Goal: Task Accomplishment & Management: Complete application form

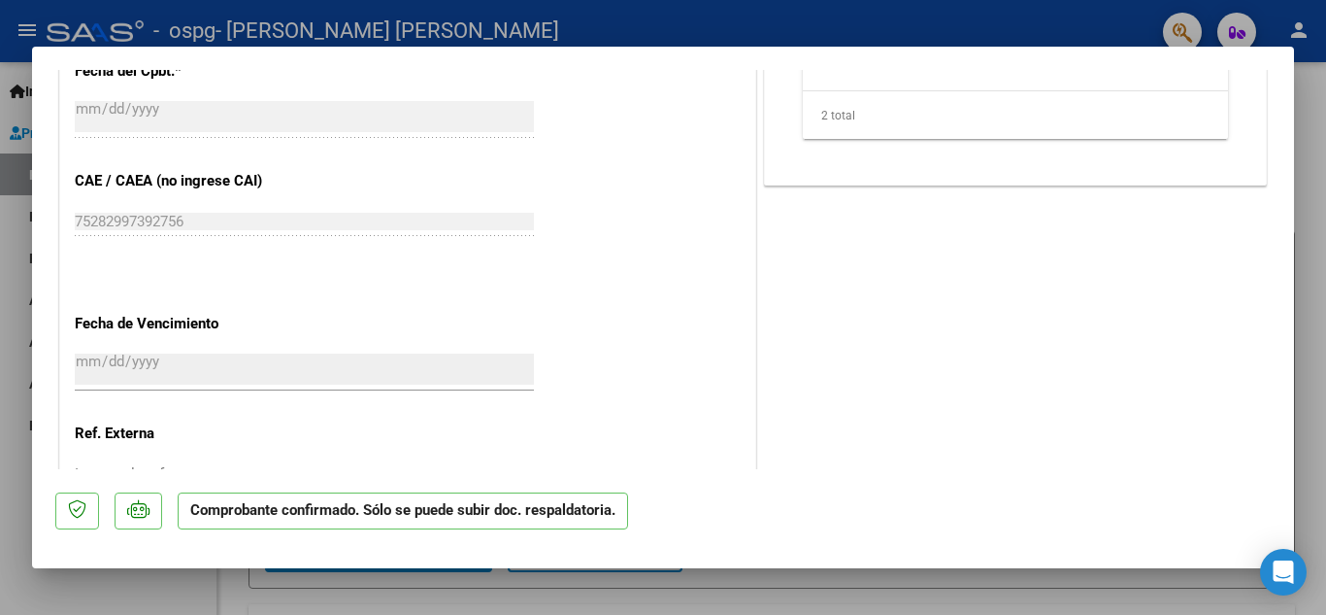
scroll to position [1421, 0]
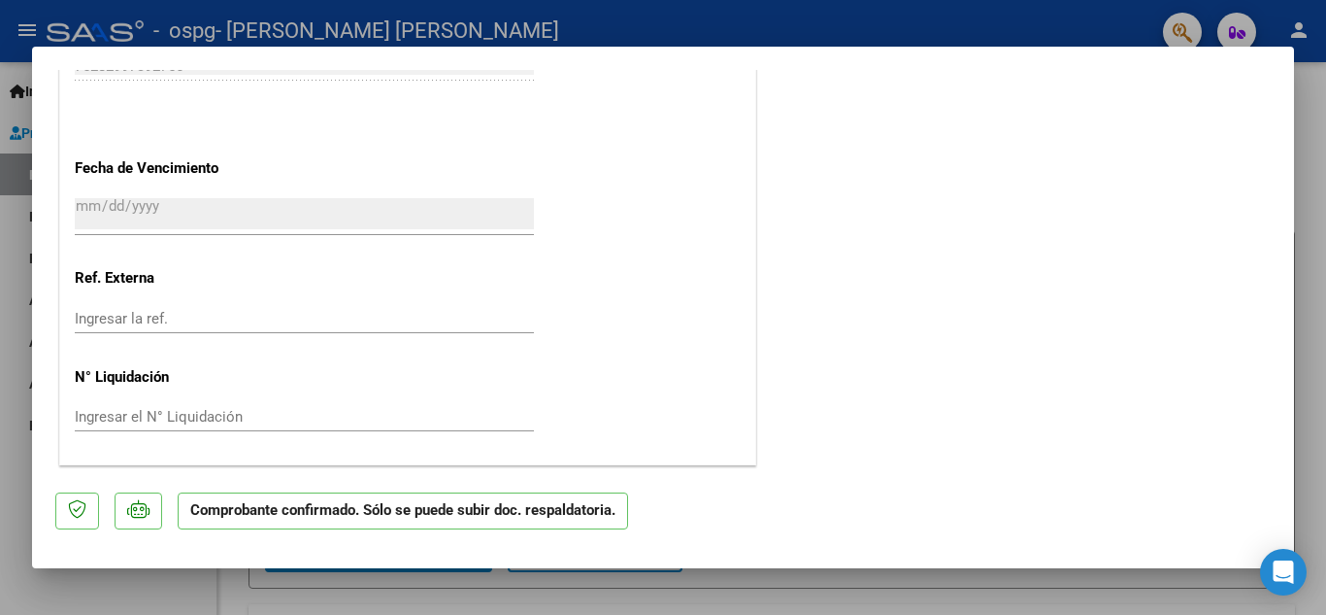
click at [8, 356] on div at bounding box center [663, 307] width 1326 height 615
type input "$ 0,00"
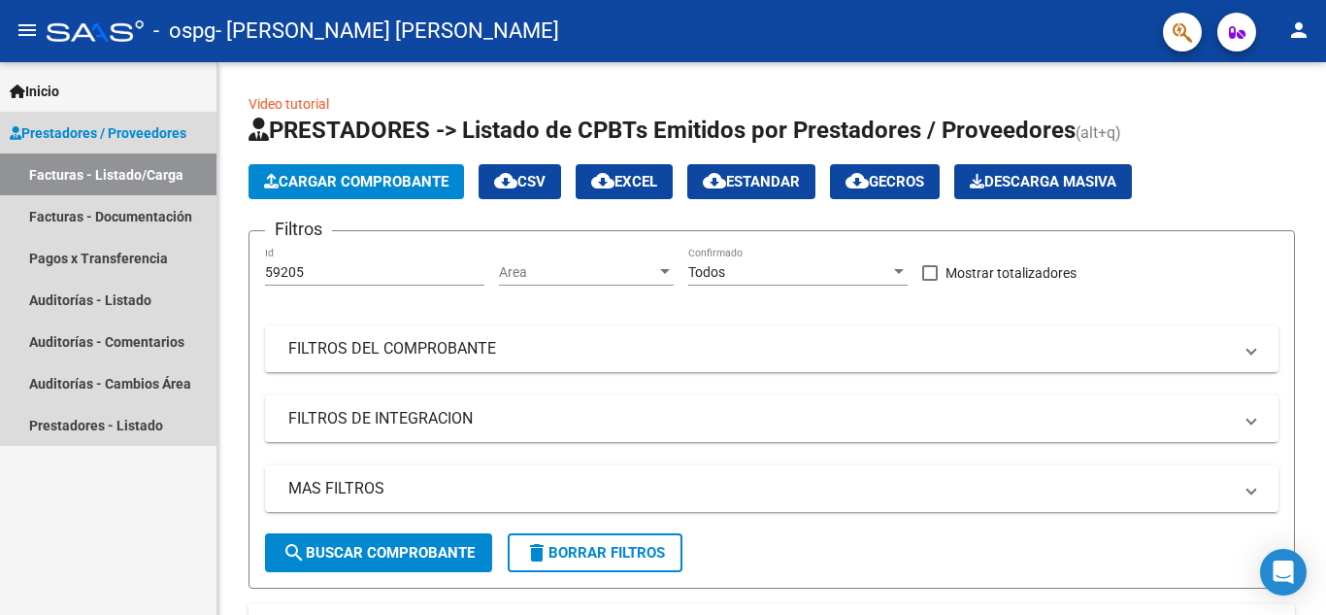
click at [77, 130] on span "Prestadores / Proveedores" at bounding box center [98, 132] width 177 height 21
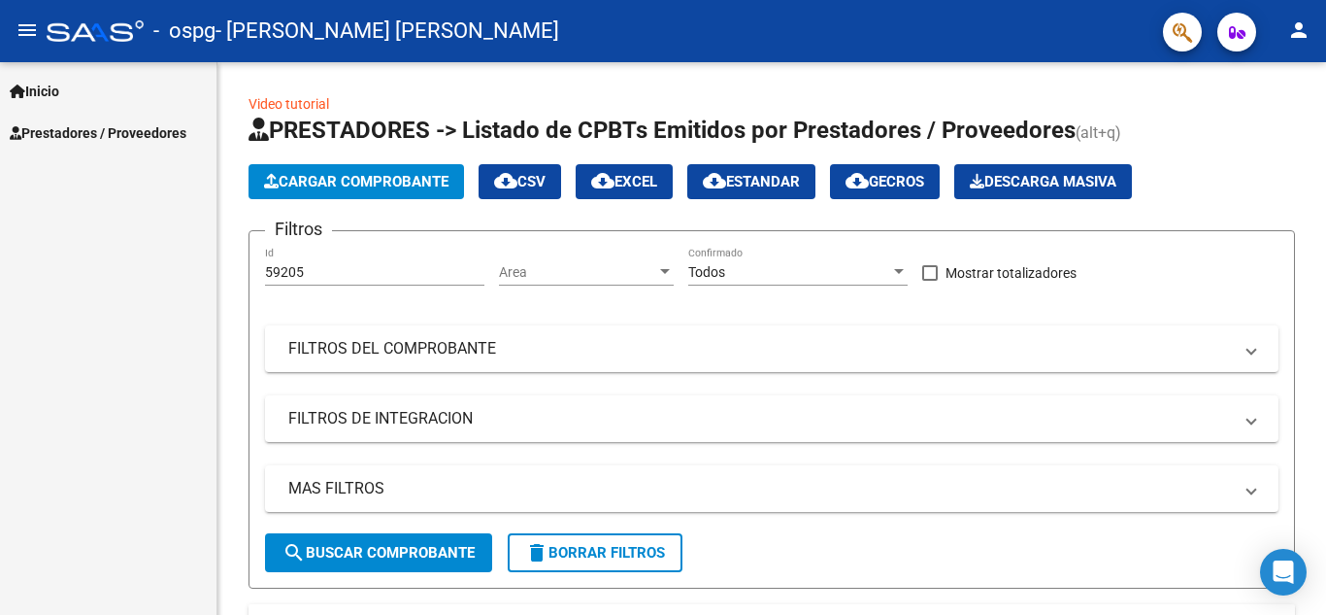
click at [53, 93] on span "Inicio" at bounding box center [35, 91] width 50 height 21
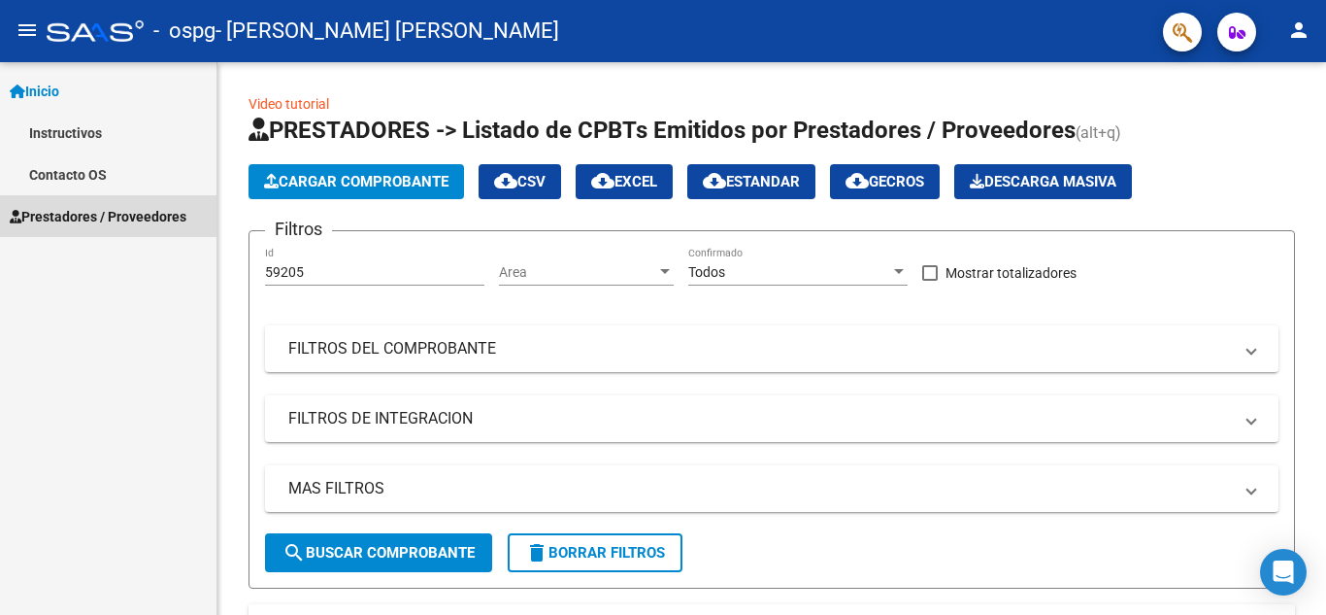
click at [69, 217] on span "Prestadores / Proveedores" at bounding box center [98, 216] width 177 height 21
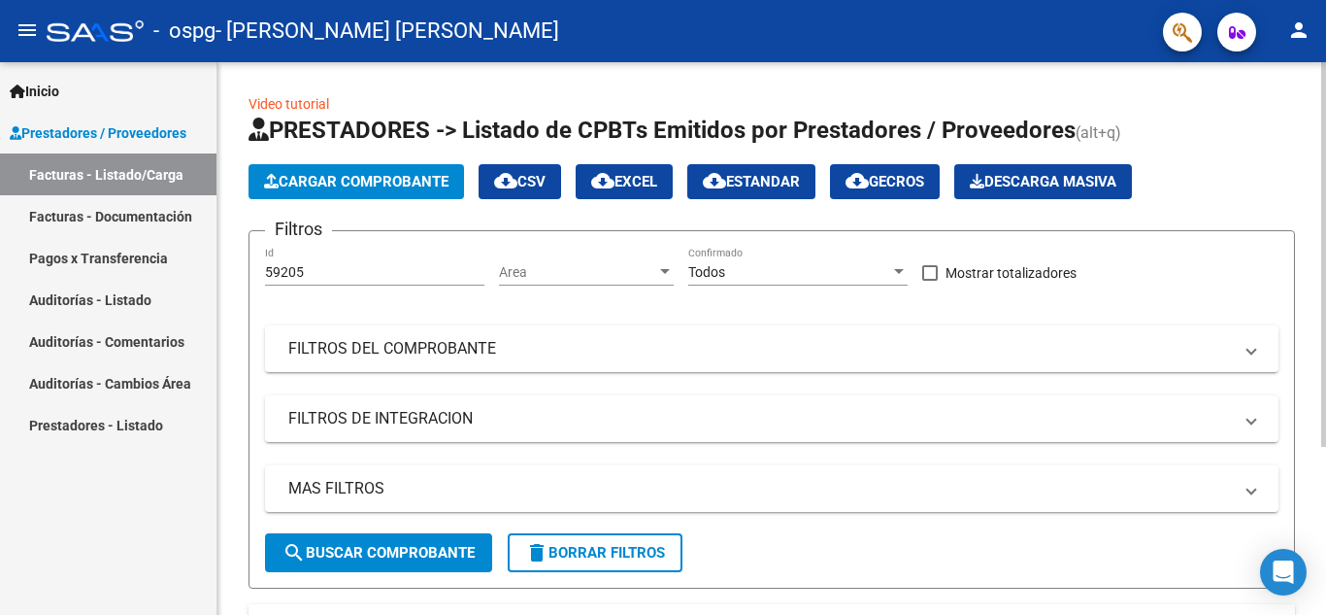
click at [369, 179] on span "Cargar Comprobante" at bounding box center [356, 181] width 184 height 17
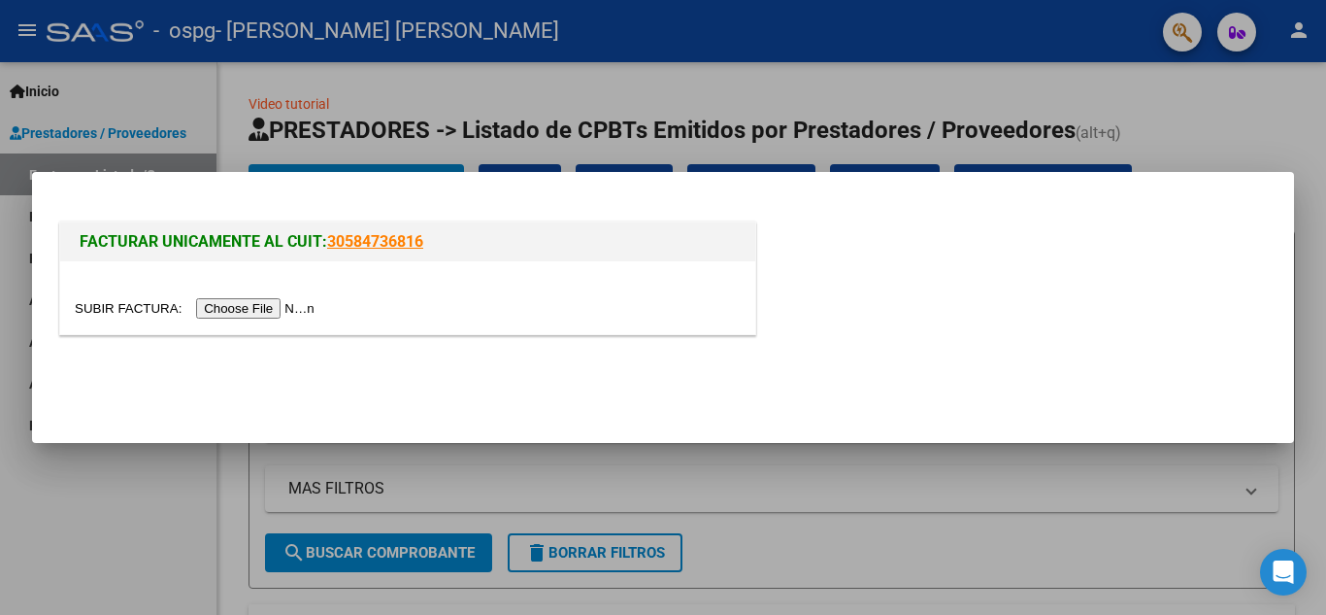
click at [250, 310] on input "file" at bounding box center [198, 308] width 246 height 20
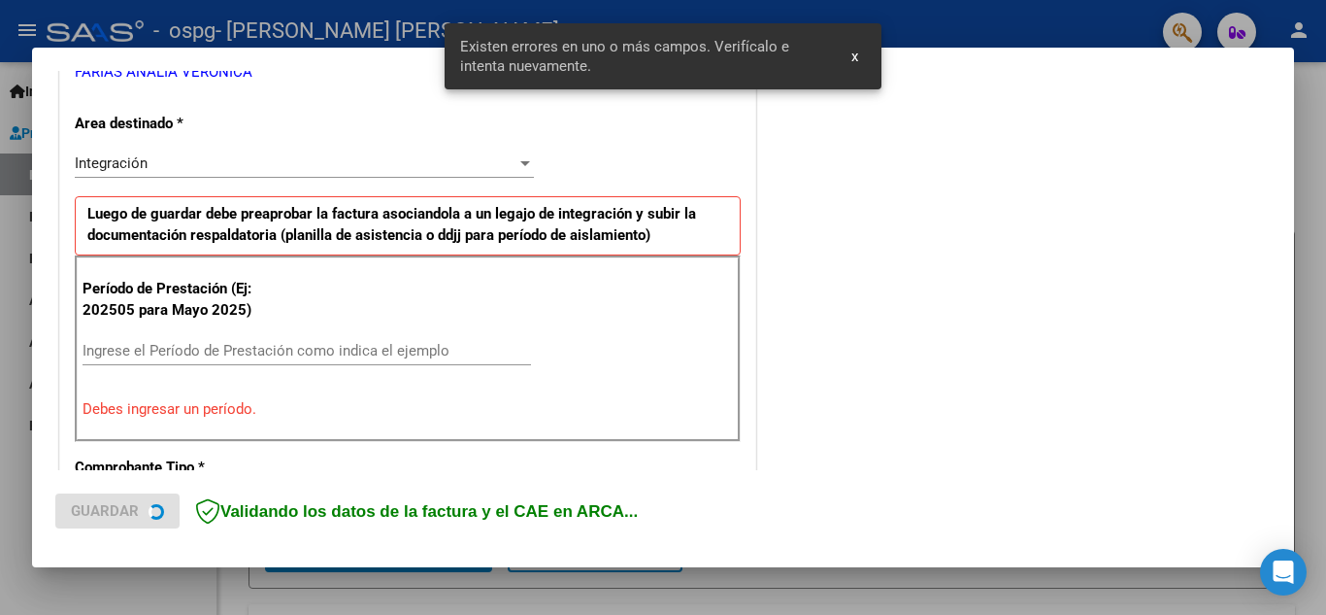
scroll to position [440, 0]
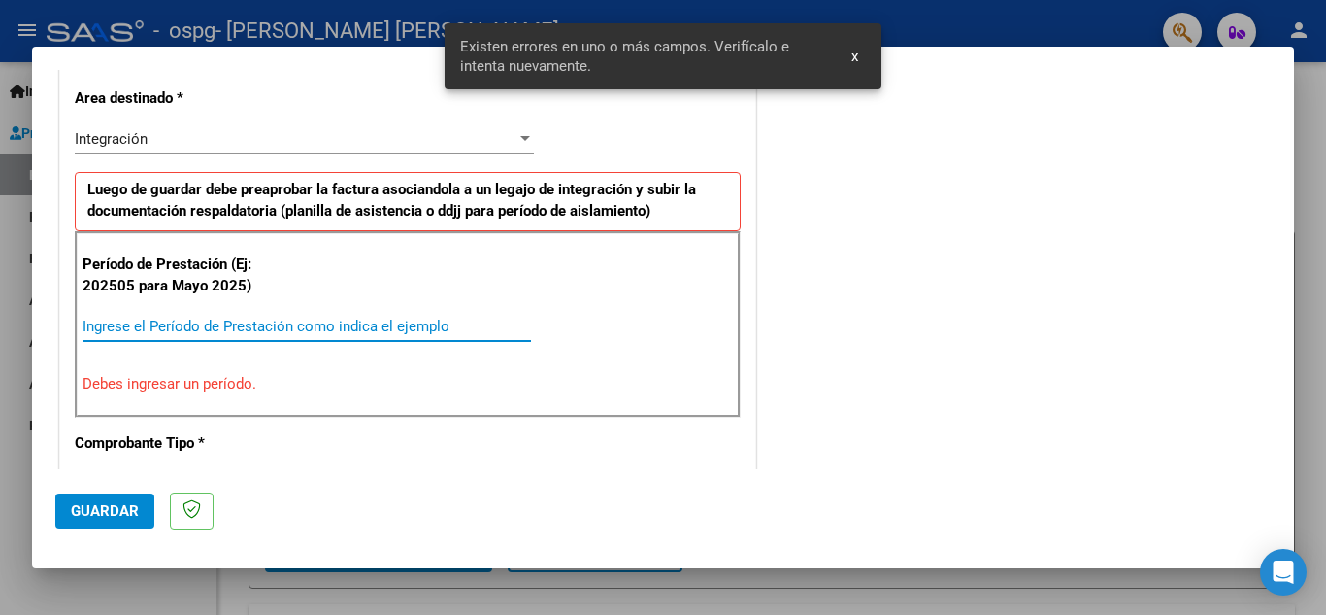
click at [174, 326] on input "Ingrese el Período de Prestación como indica el ejemplo" at bounding box center [307, 325] width 449 height 17
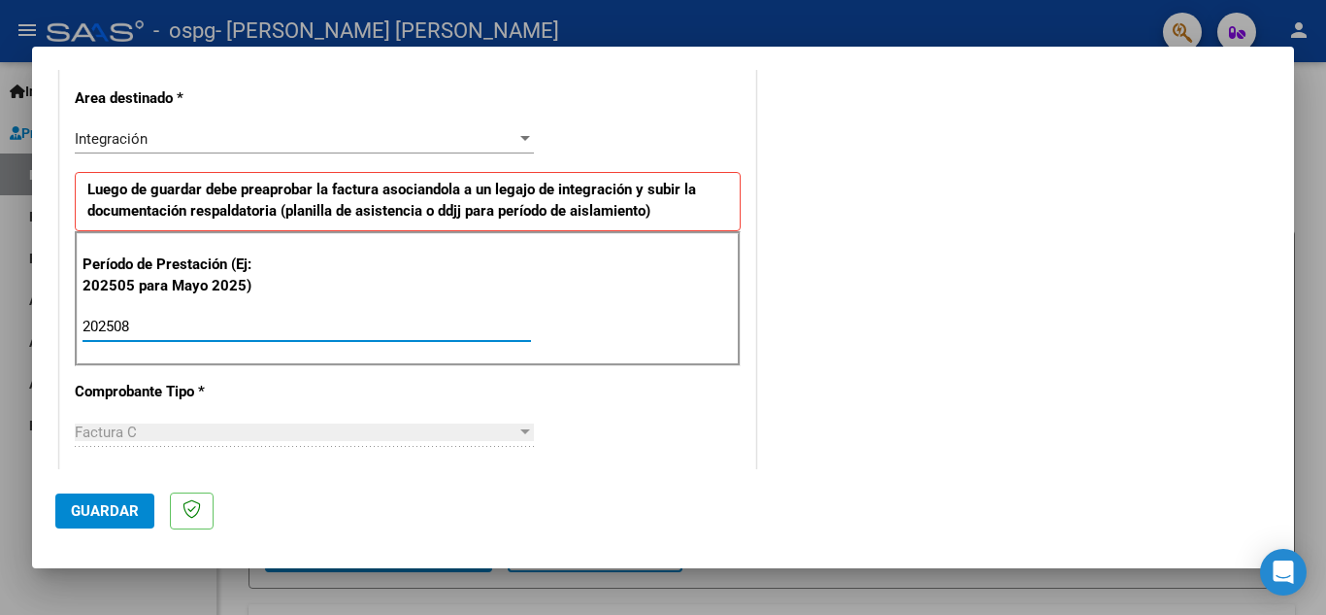
type input "202508"
click at [84, 513] on span "Guardar" at bounding box center [105, 510] width 68 height 17
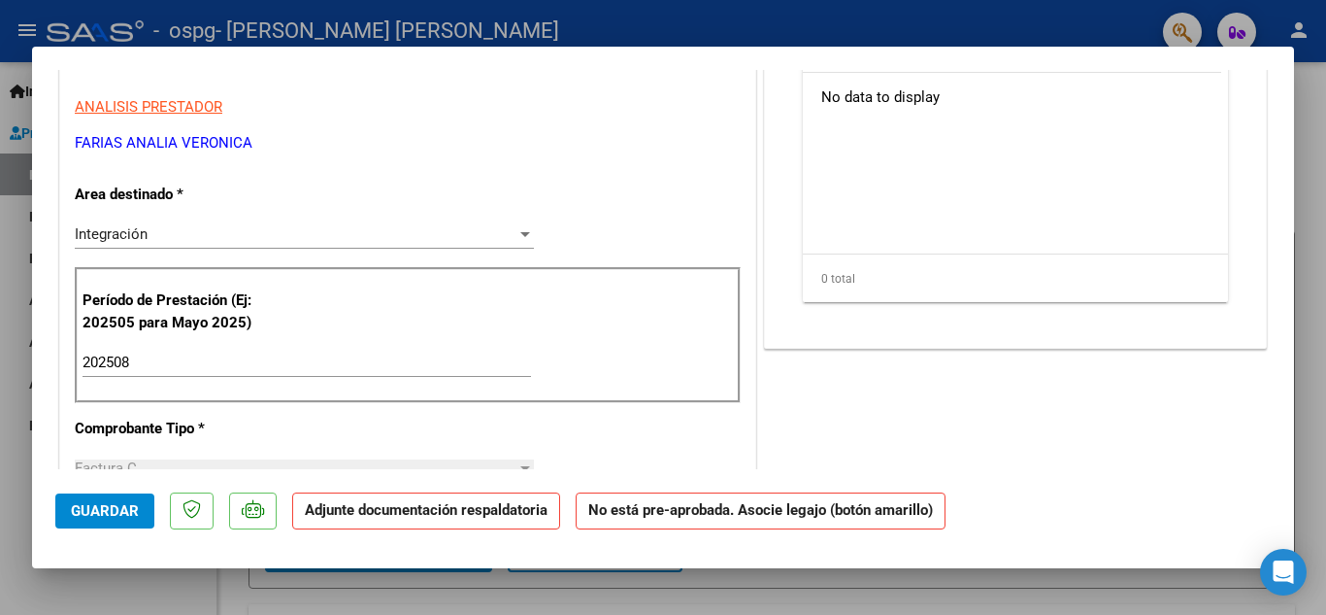
scroll to position [0, 0]
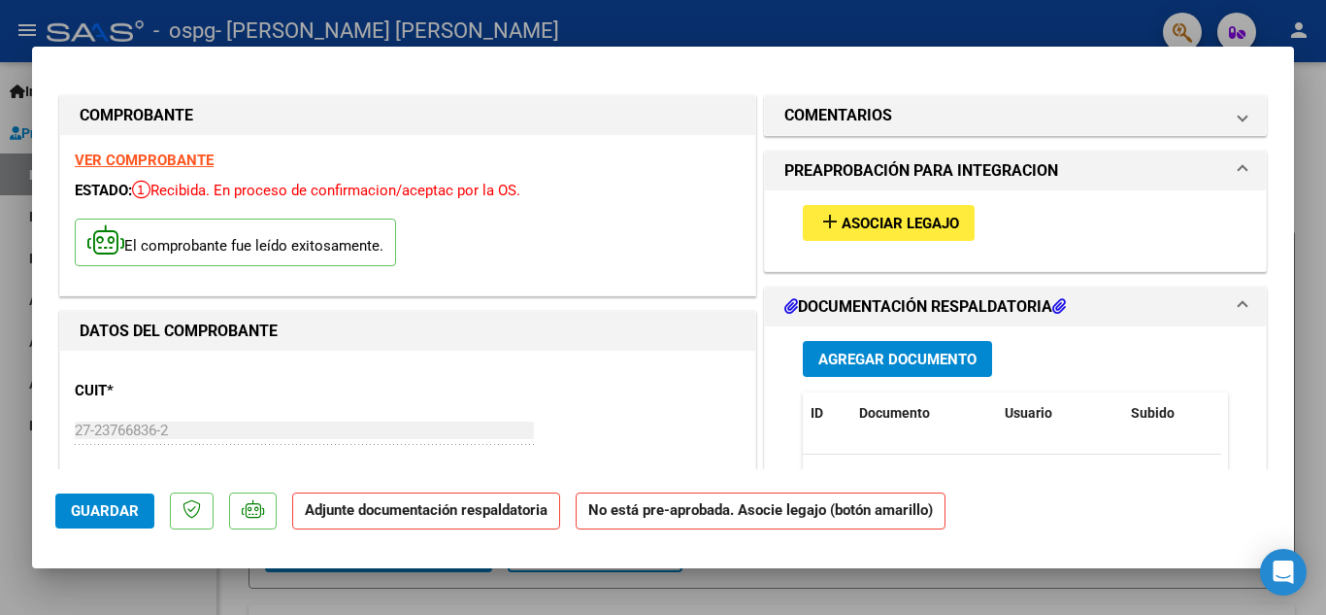
click at [886, 226] on span "Asociar Legajo" at bounding box center [900, 223] width 117 height 17
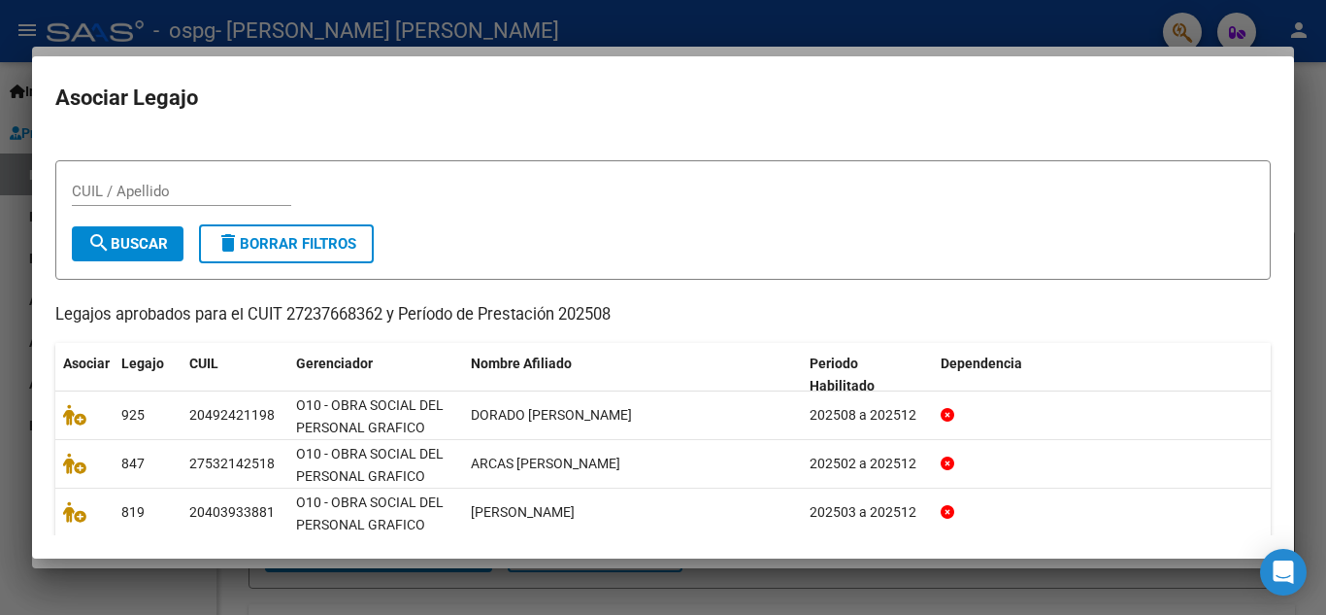
scroll to position [30, 0]
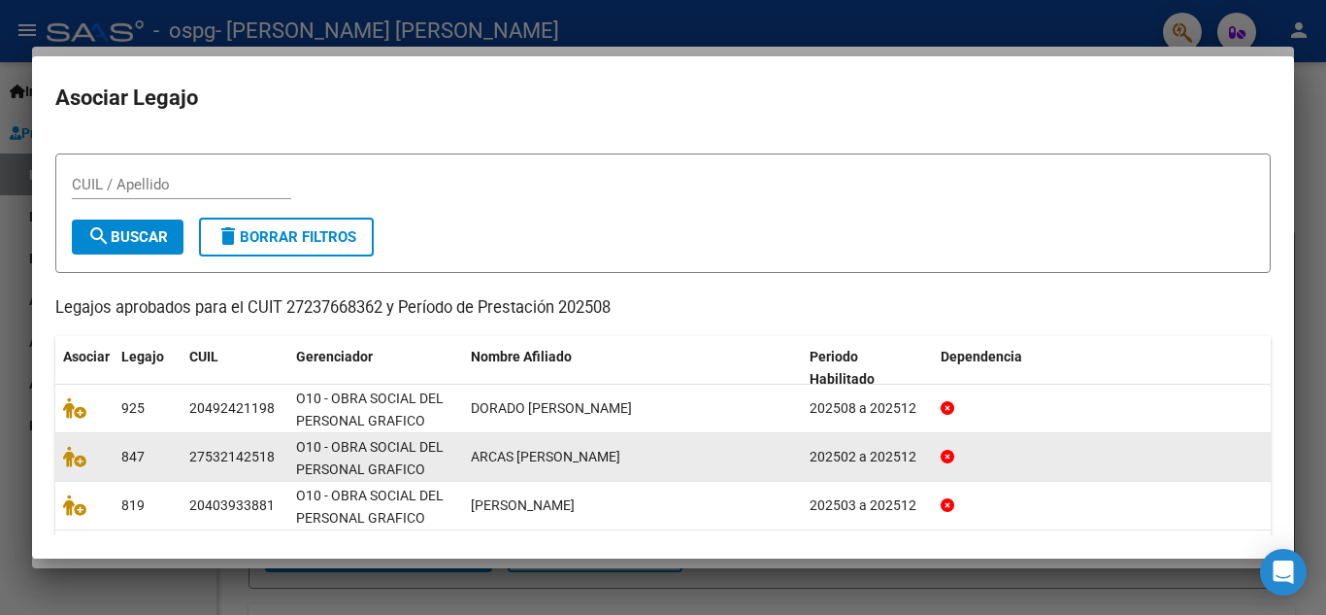
click at [155, 460] on div "847" at bounding box center [147, 457] width 52 height 22
click at [676, 460] on div "ARCAS [PERSON_NAME]" at bounding box center [632, 457] width 323 height 22
click at [67, 454] on icon at bounding box center [74, 456] width 23 height 21
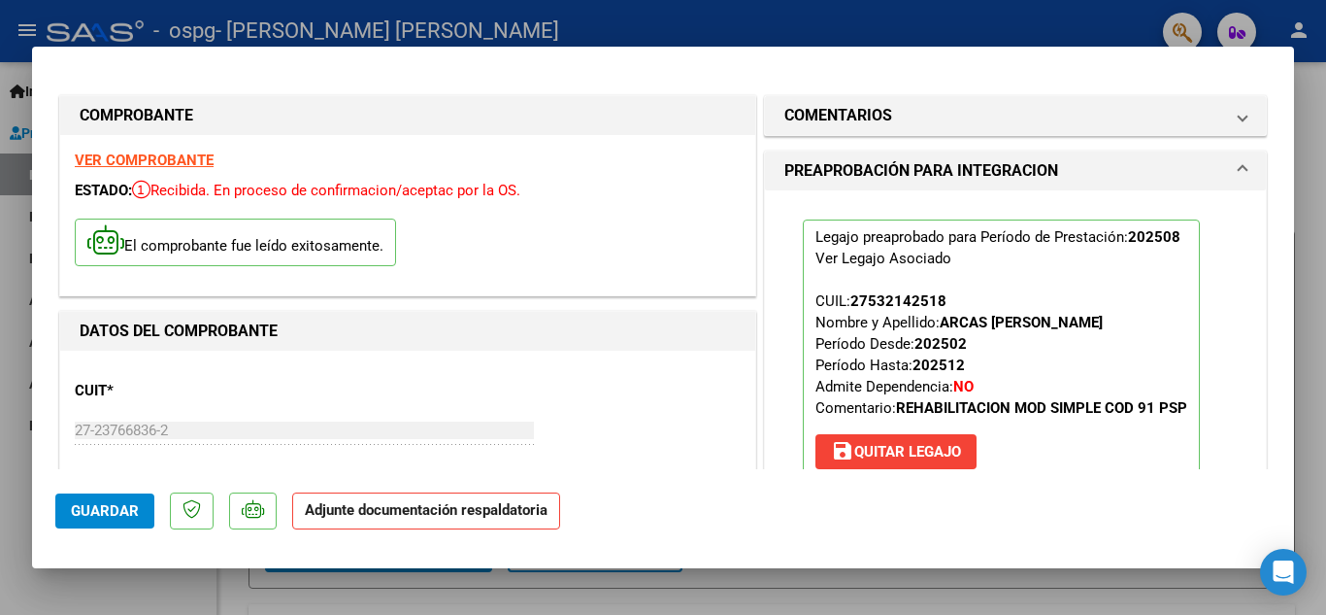
scroll to position [453, 0]
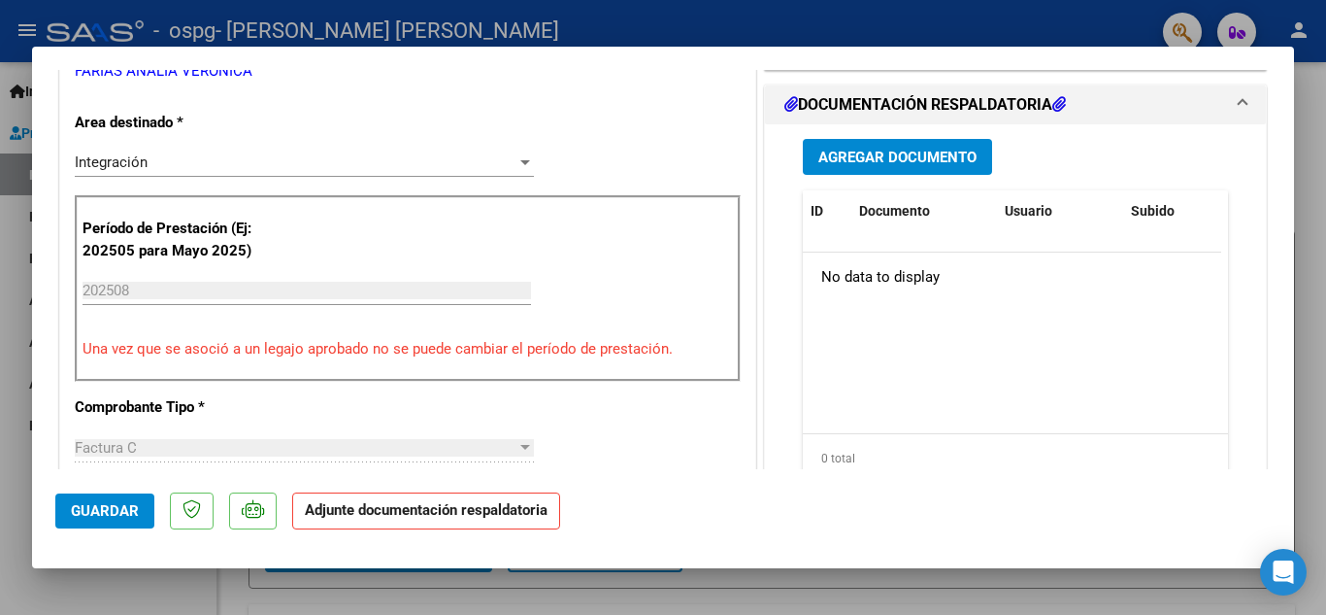
click at [868, 162] on span "Agregar Documento" at bounding box center [897, 157] width 158 height 17
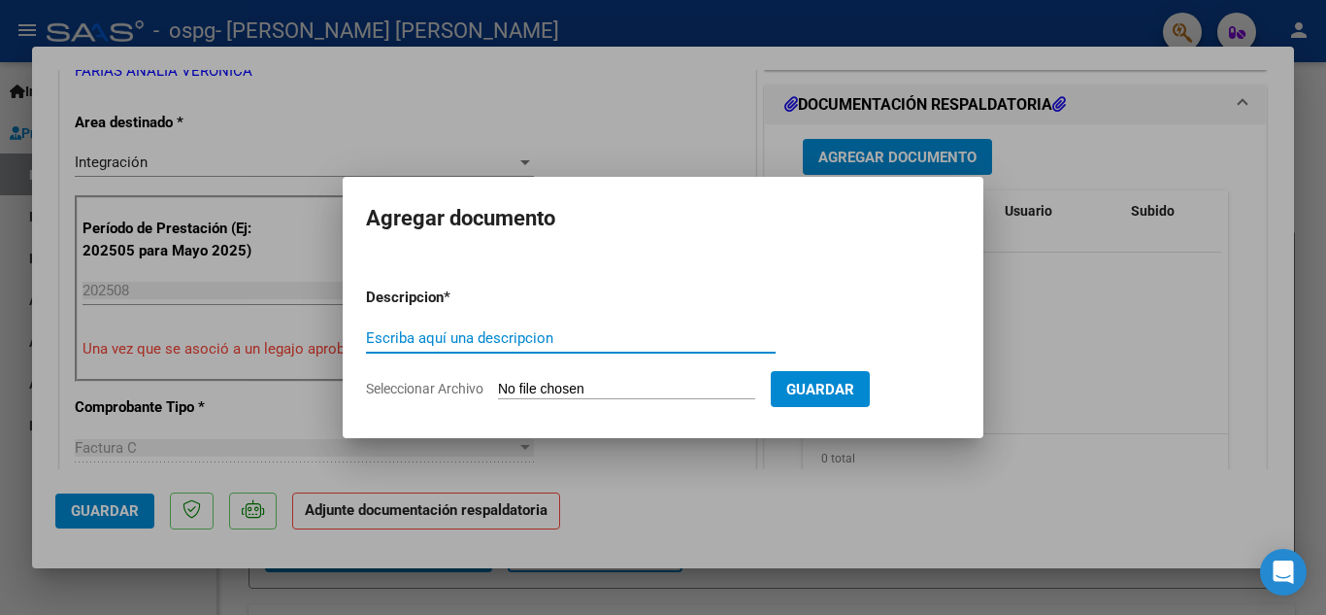
click at [545, 335] on input "Escriba aquí una descripcion" at bounding box center [571, 337] width 410 height 17
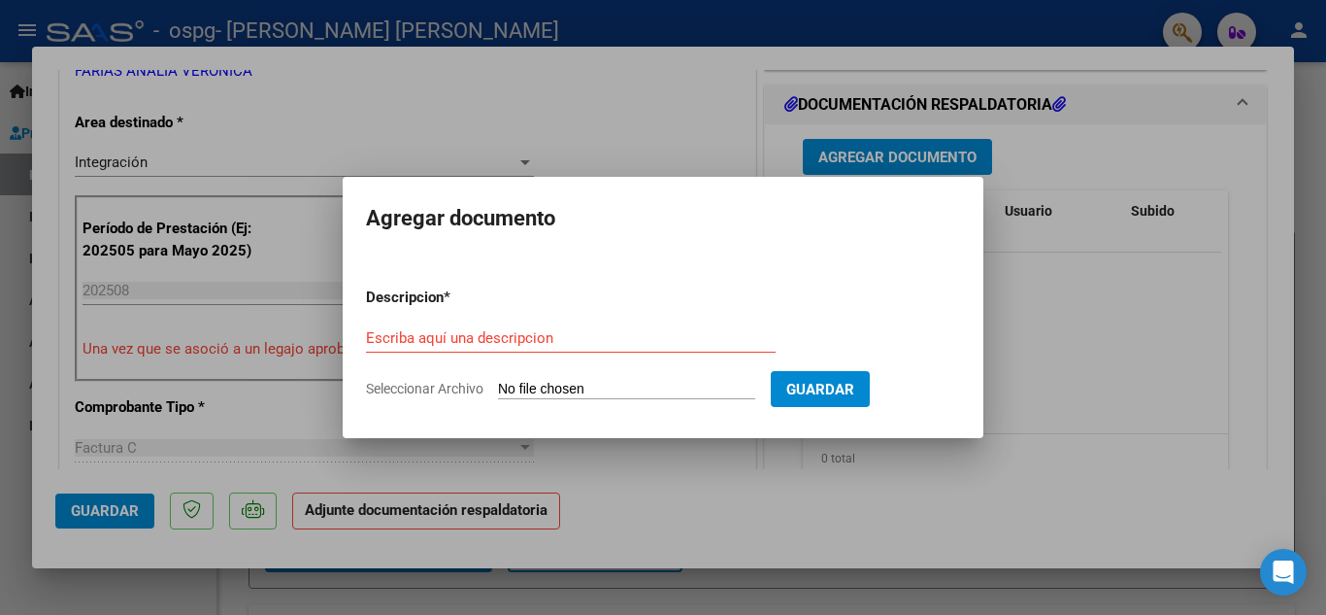
click at [396, 385] on span "Seleccionar Archivo" at bounding box center [424, 389] width 117 height 16
click at [498, 385] on input "Seleccionar Archivo" at bounding box center [626, 390] width 257 height 18
type input "C:\fakepath\PLANILLA DE ASISTENCIA [DATE] [PERSON_NAME].pdf"
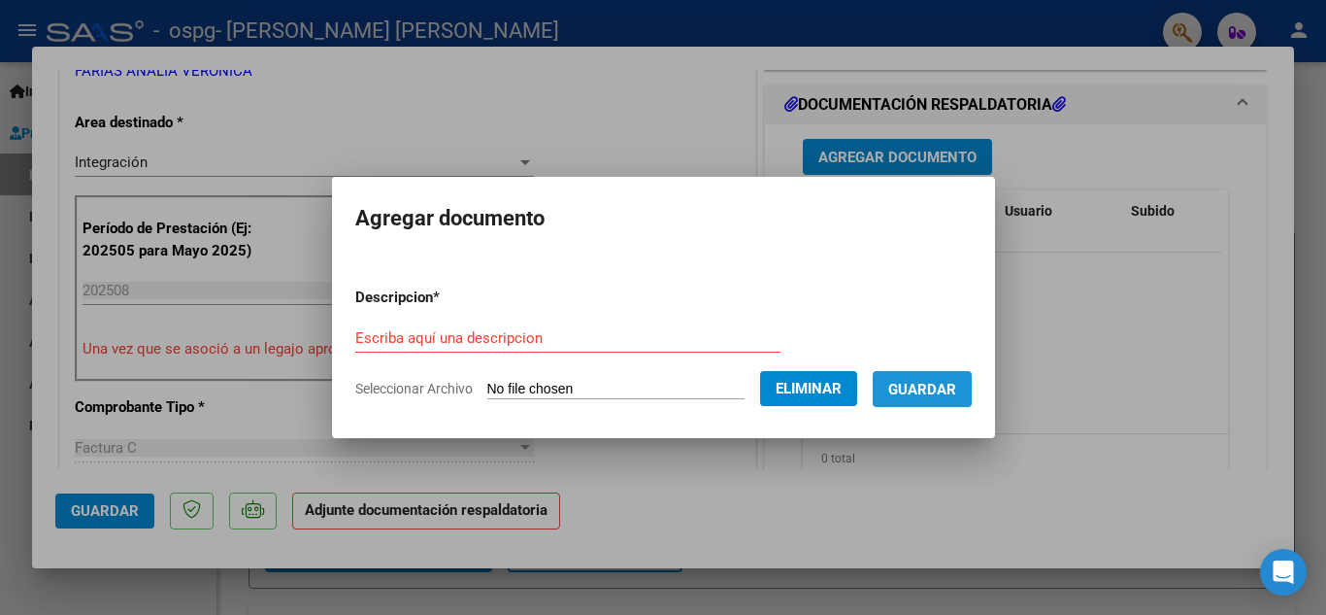
click at [956, 384] on span "Guardar" at bounding box center [922, 389] width 68 height 17
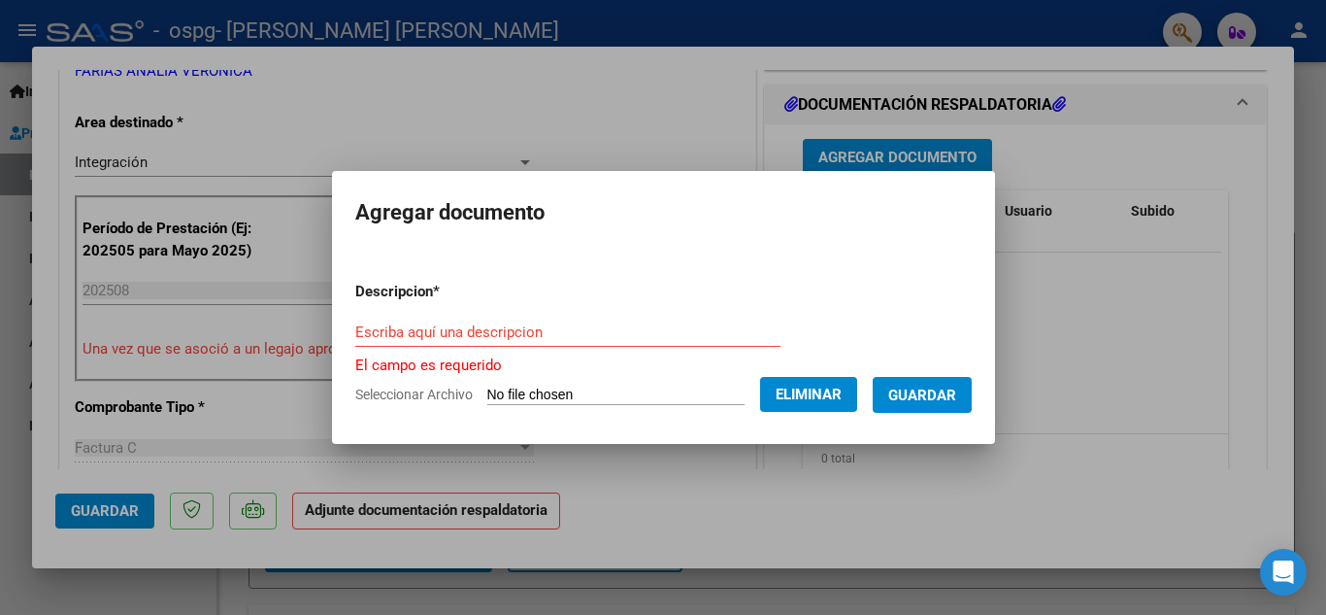
click at [956, 391] on span "Guardar" at bounding box center [922, 394] width 68 height 17
click at [395, 335] on input "Escriba aquí una descripcion" at bounding box center [567, 331] width 425 height 17
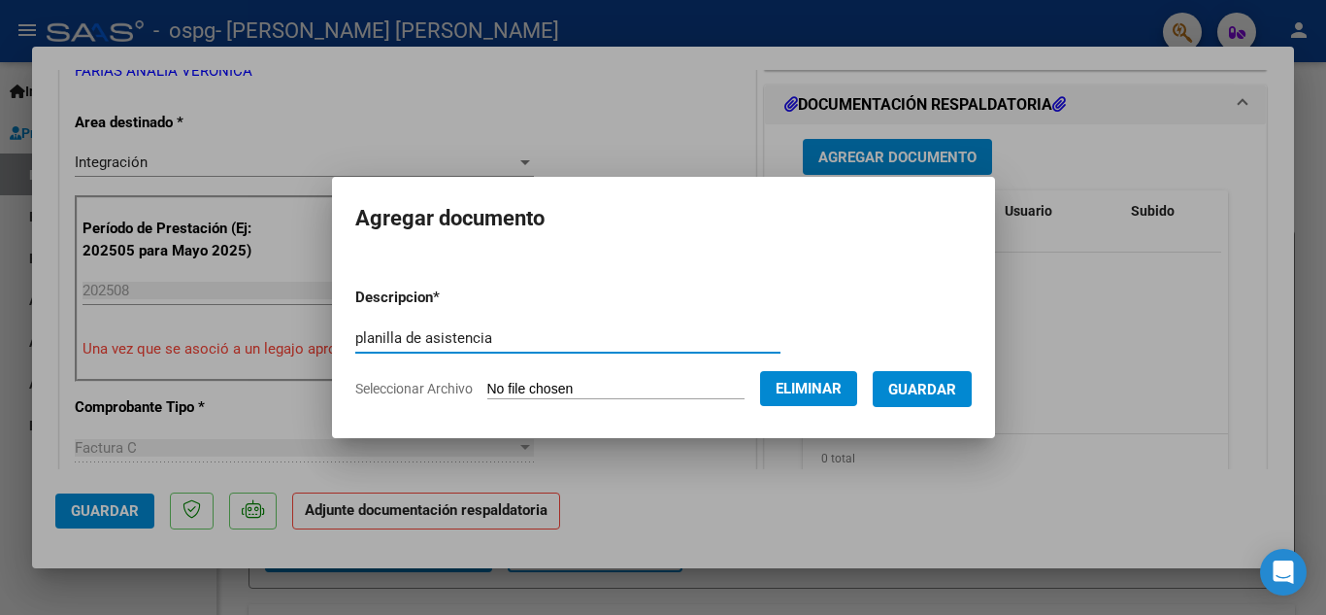
type input "planilla de asistencia"
click at [951, 392] on span "Guardar" at bounding box center [922, 389] width 68 height 17
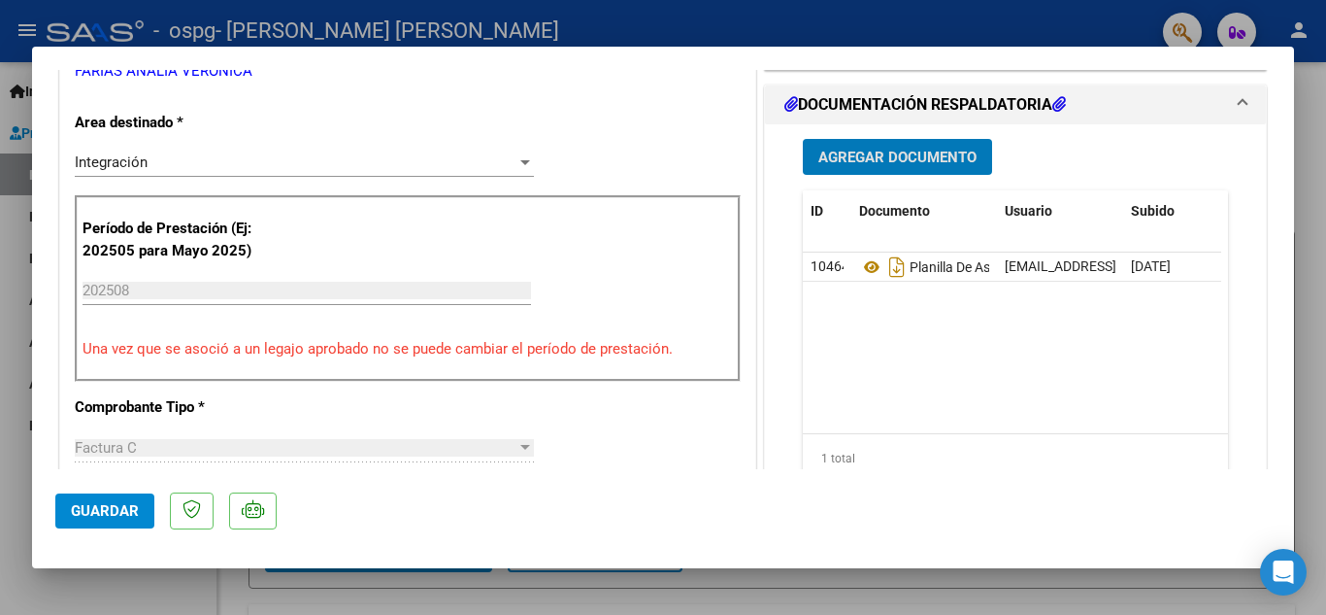
scroll to position [906, 0]
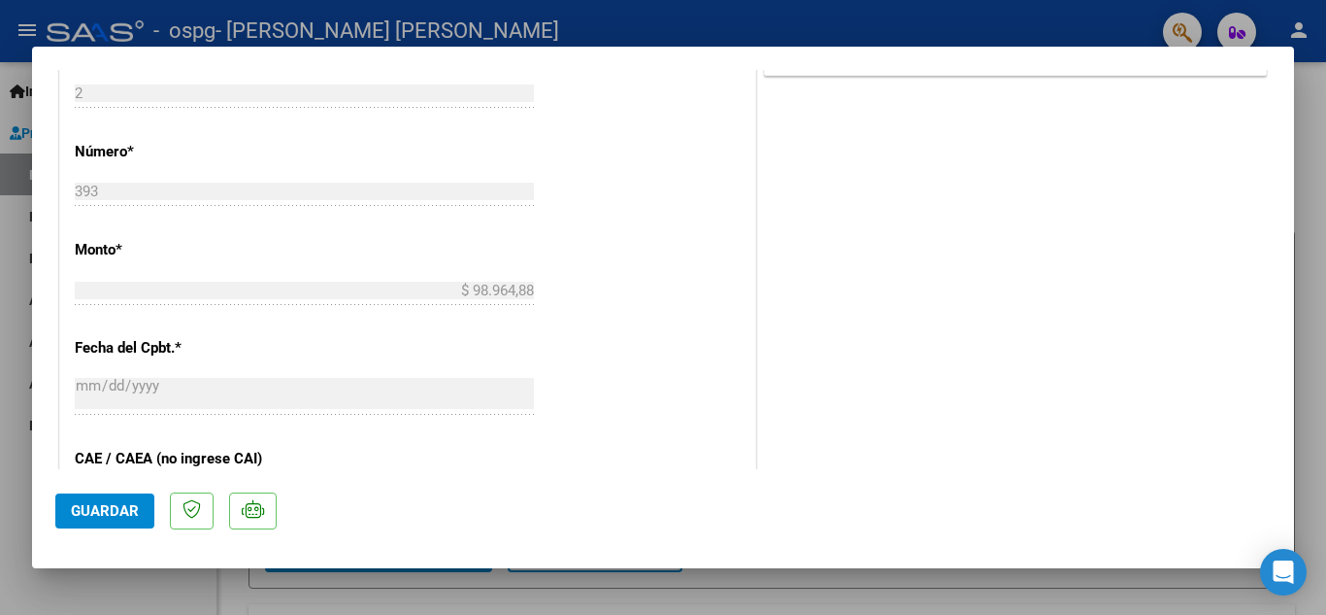
click at [118, 517] on span "Guardar" at bounding box center [105, 510] width 68 height 17
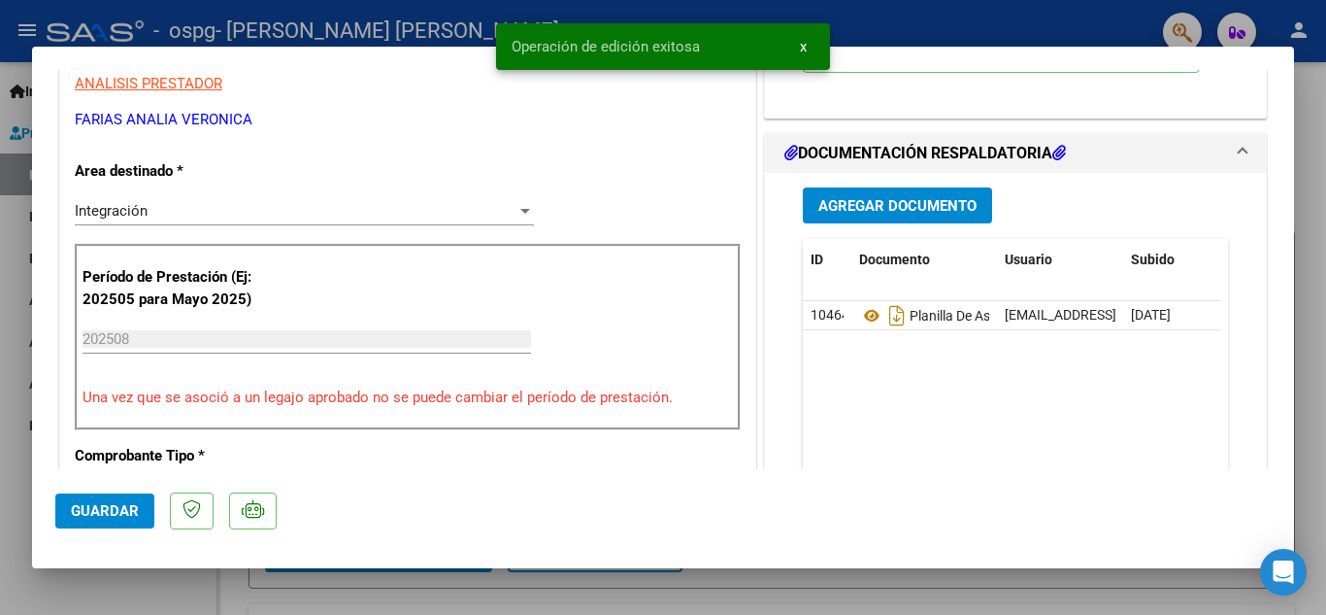
scroll to position [0, 0]
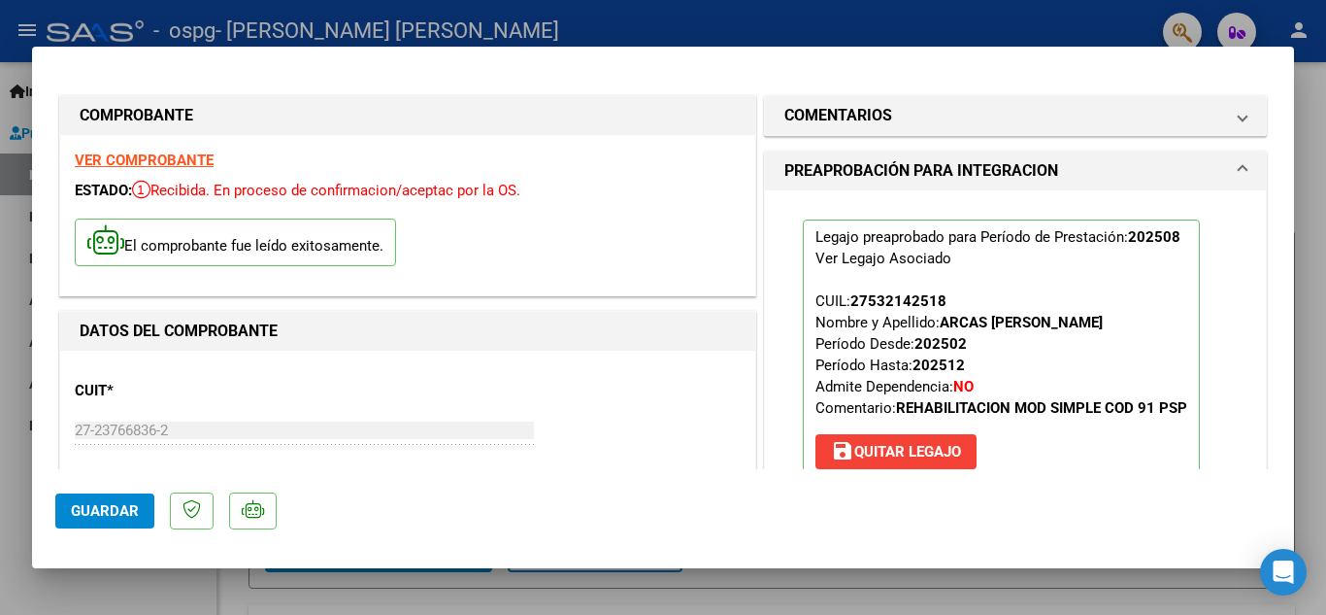
click at [1311, 185] on div at bounding box center [663, 307] width 1326 height 615
type input "$ 0,00"
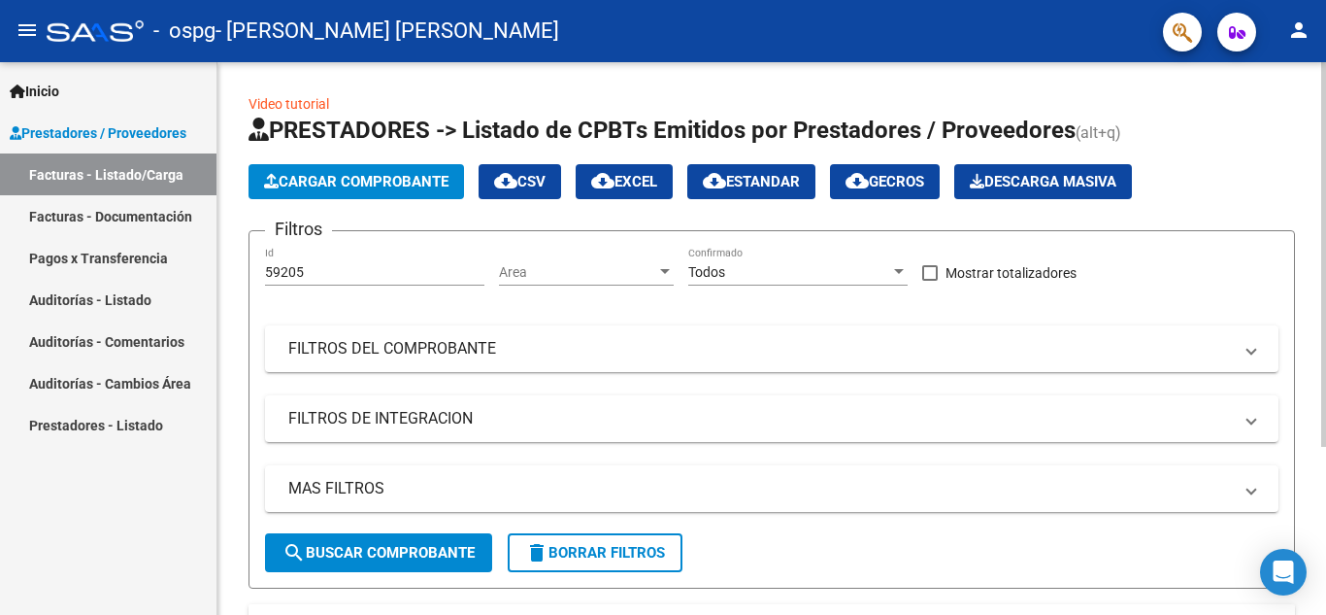
click at [326, 178] on span "Cargar Comprobante" at bounding box center [356, 181] width 184 height 17
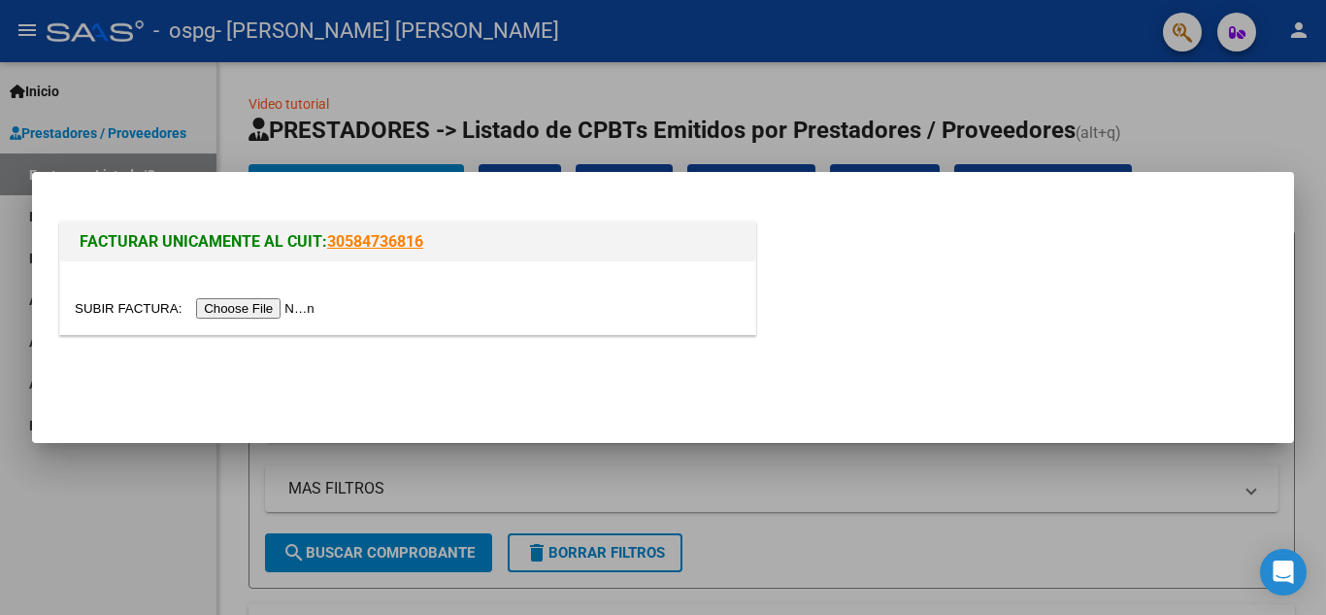
click at [244, 307] on input "file" at bounding box center [198, 308] width 246 height 20
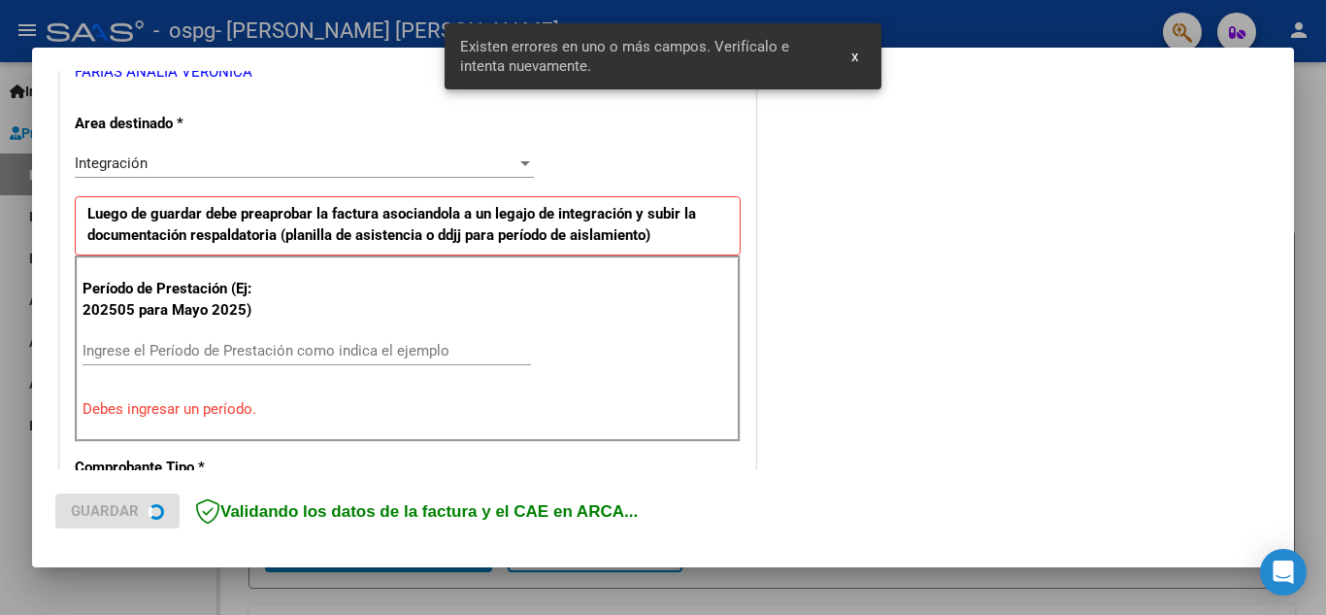
scroll to position [440, 0]
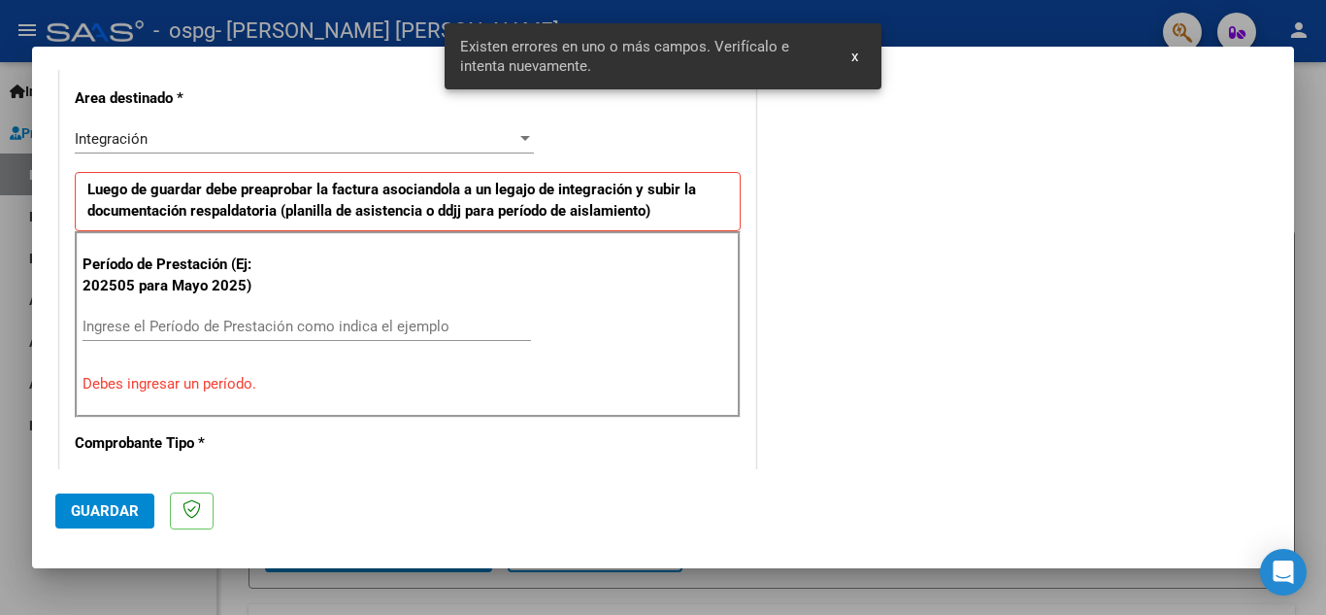
click at [150, 329] on input "Ingrese el Período de Prestación como indica el ejemplo" at bounding box center [307, 325] width 449 height 17
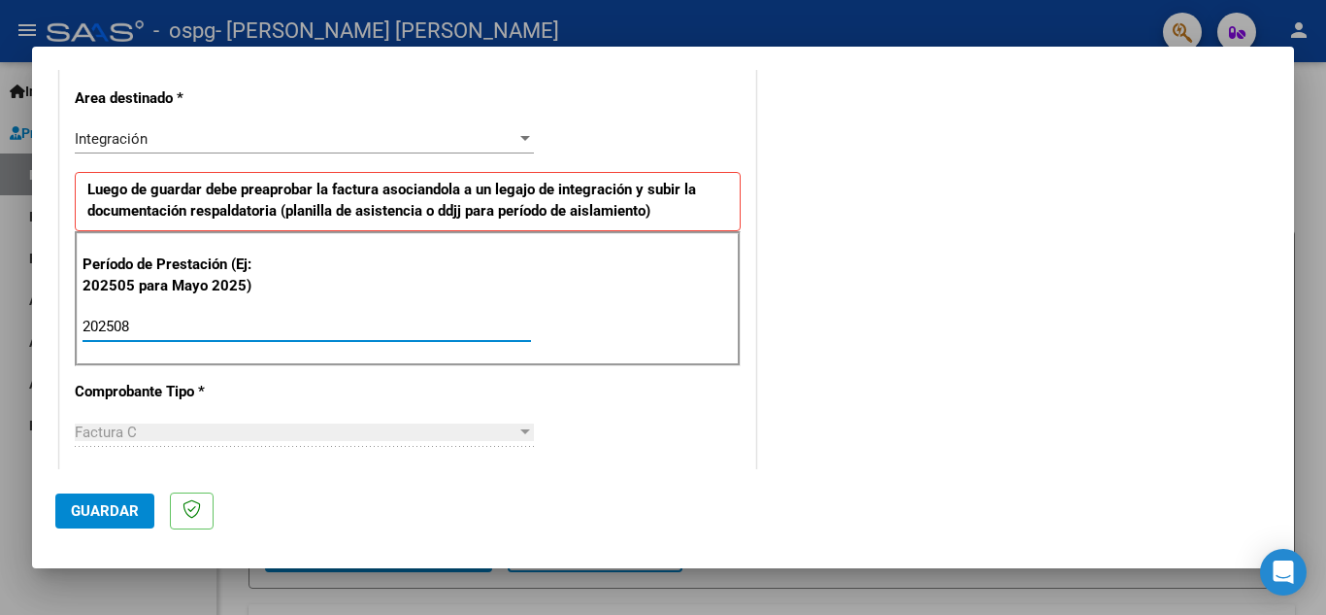
type input "202508"
click at [89, 509] on span "Guardar" at bounding box center [105, 510] width 68 height 17
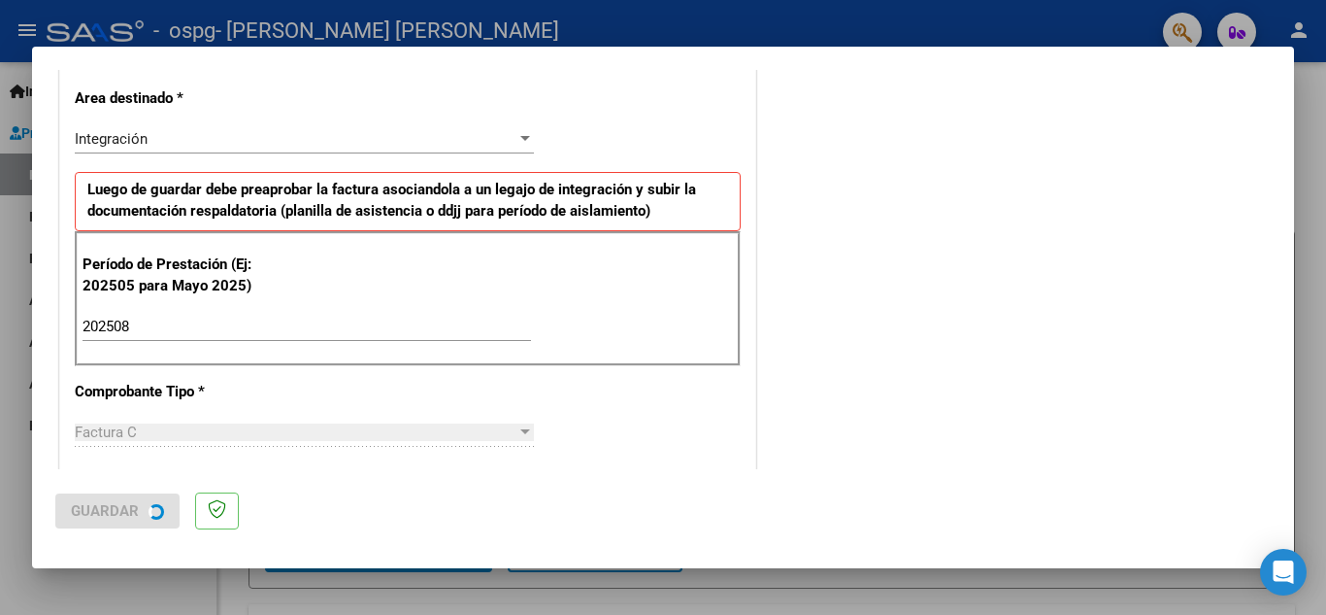
scroll to position [0, 0]
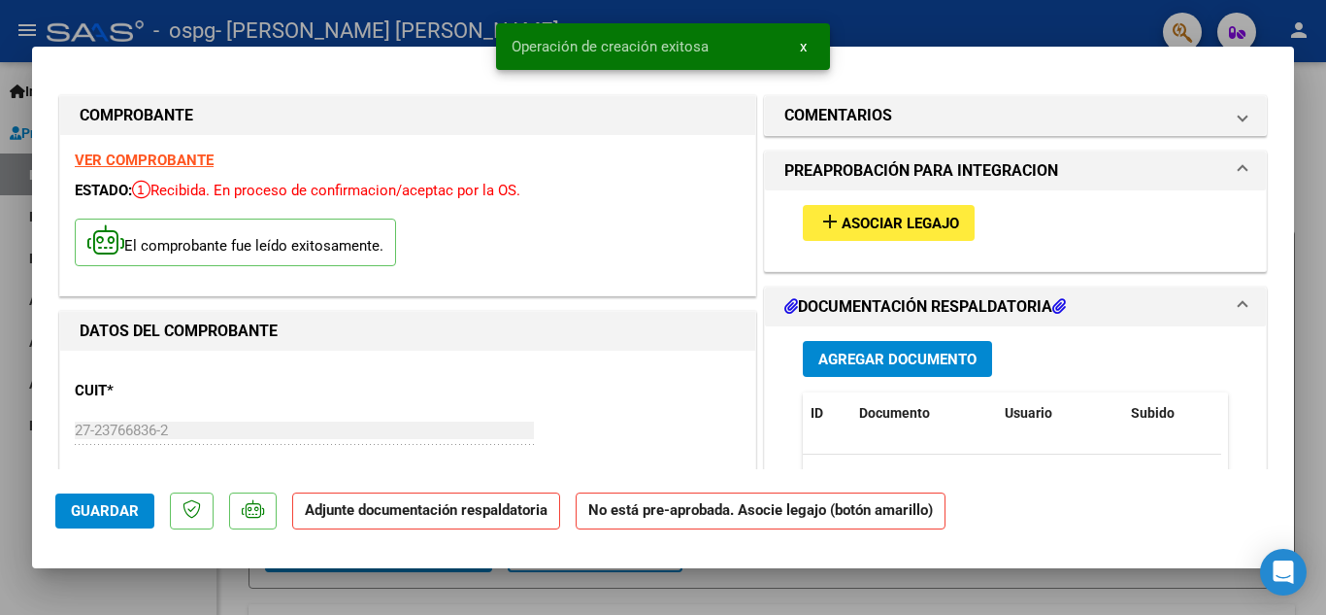
click at [867, 229] on span "Asociar Legajo" at bounding box center [900, 223] width 117 height 17
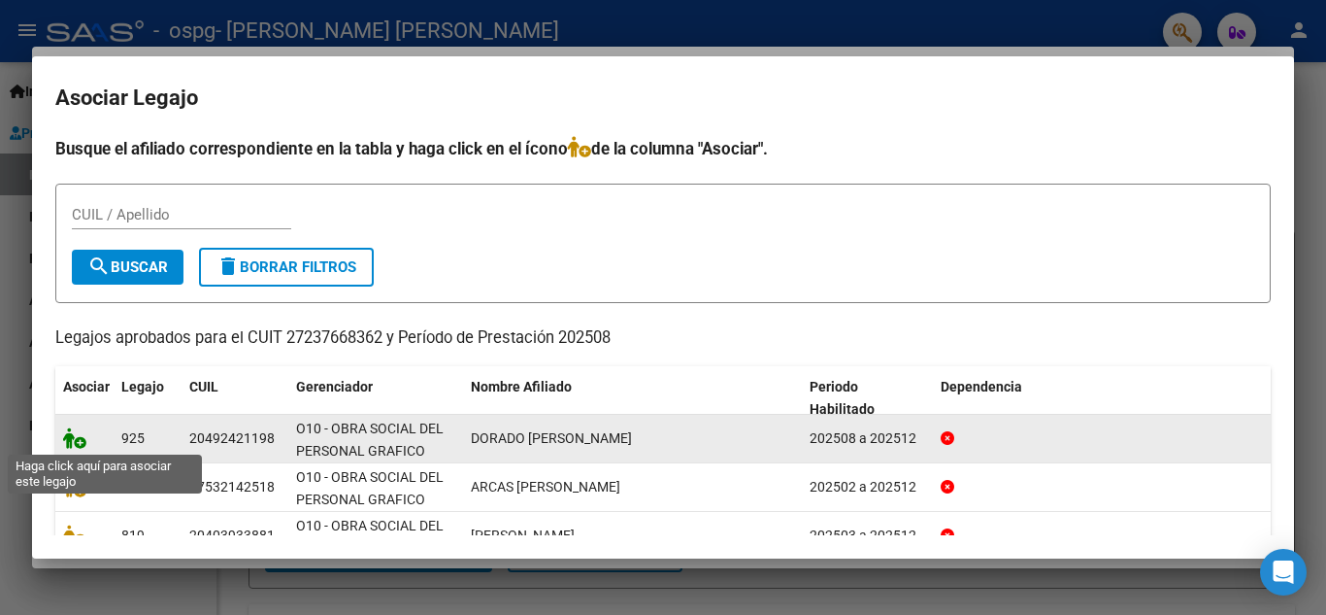
click at [74, 440] on icon at bounding box center [74, 437] width 23 height 21
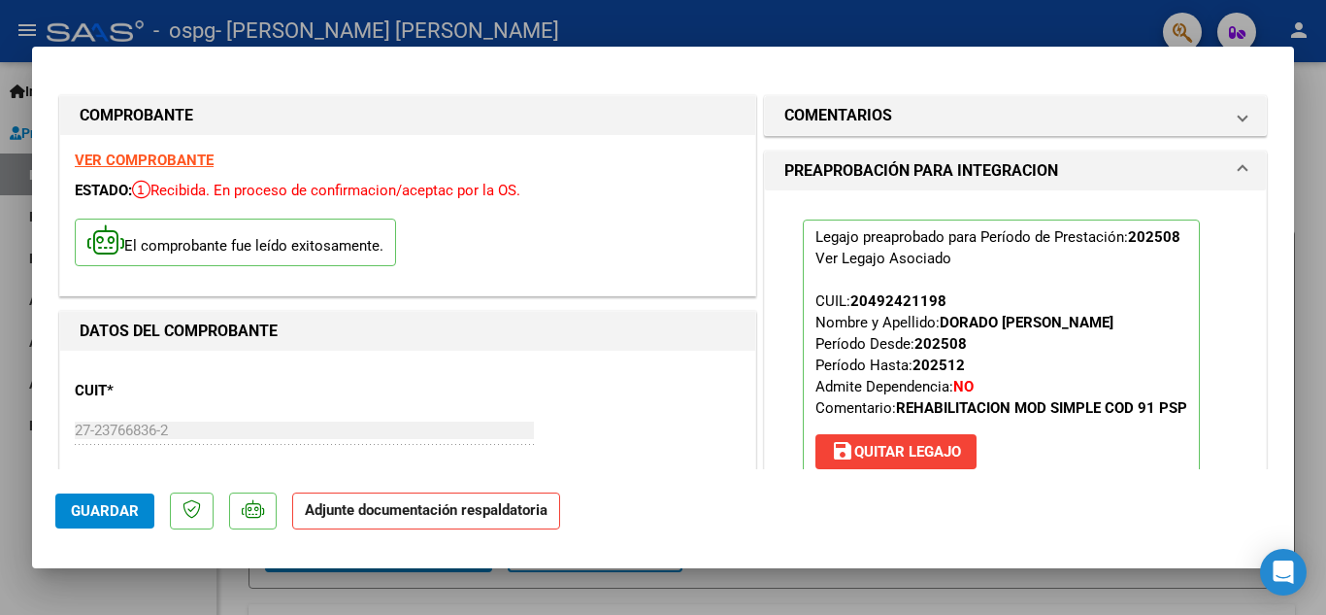
scroll to position [453, 0]
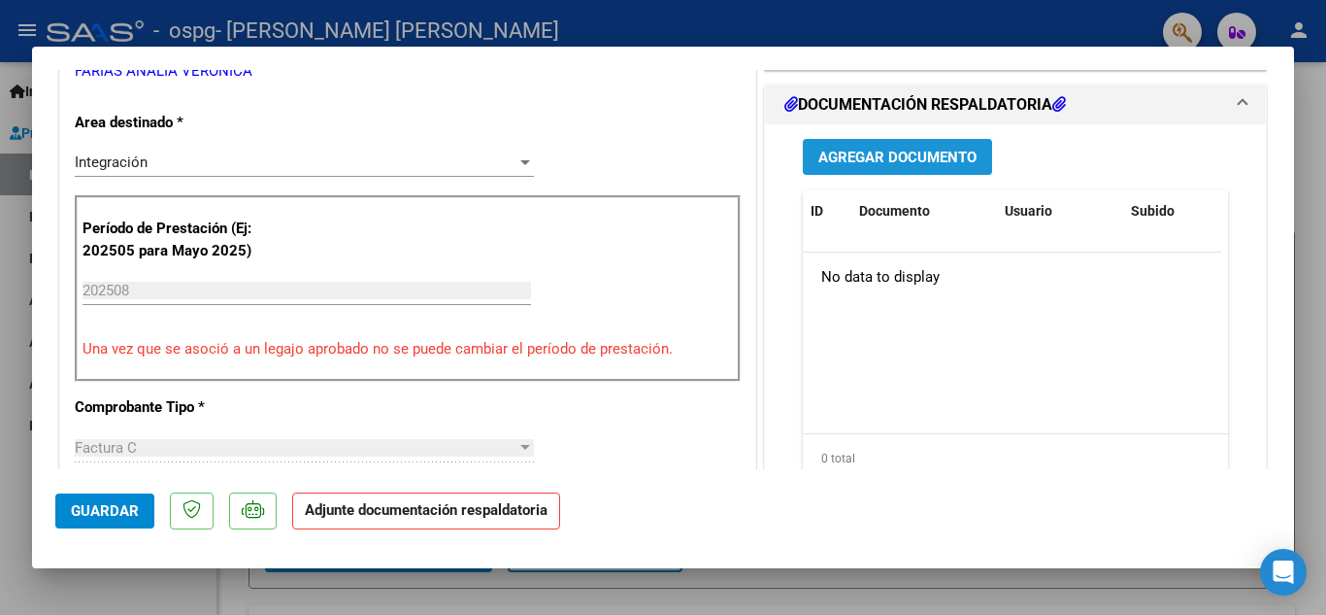
click at [864, 154] on span "Agregar Documento" at bounding box center [897, 157] width 158 height 17
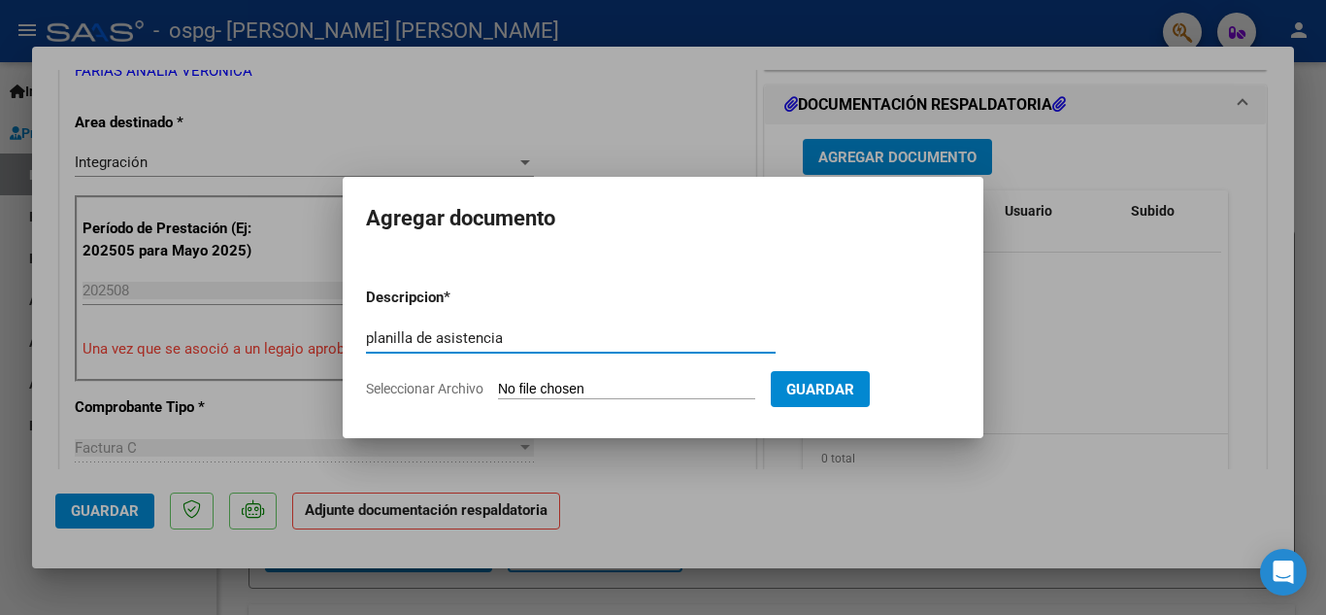
type input "planilla de asistencia"
click at [439, 390] on span "Seleccionar Archivo" at bounding box center [424, 389] width 117 height 16
click at [498, 390] on input "Seleccionar Archivo" at bounding box center [626, 390] width 257 height 18
type input "C:\fakepath\PLANILLA DE ASISTENCIA [PERSON_NAME].pdf"
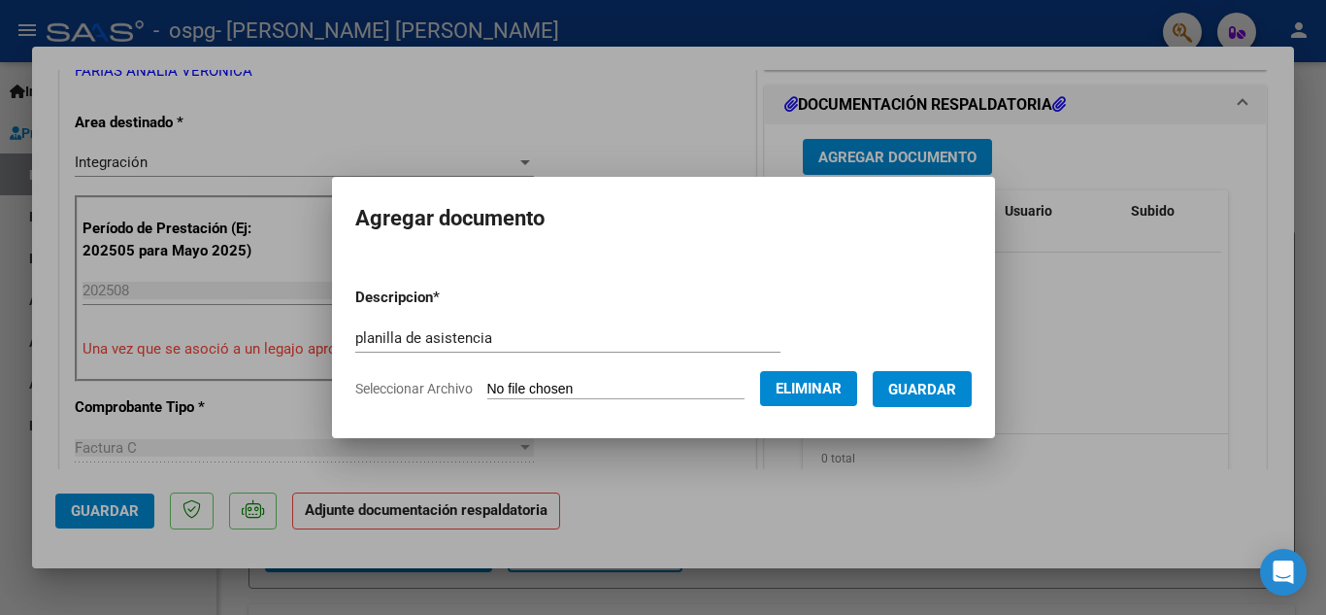
click at [951, 396] on span "Guardar" at bounding box center [922, 389] width 68 height 17
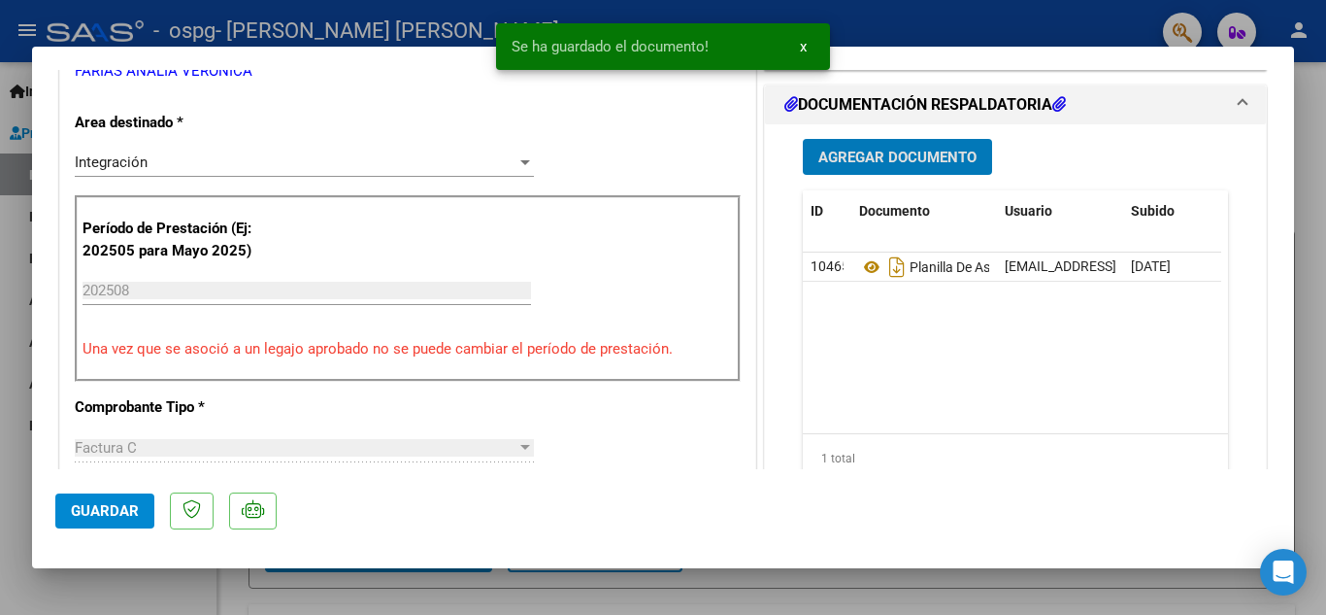
click at [96, 516] on span "Guardar" at bounding box center [105, 510] width 68 height 17
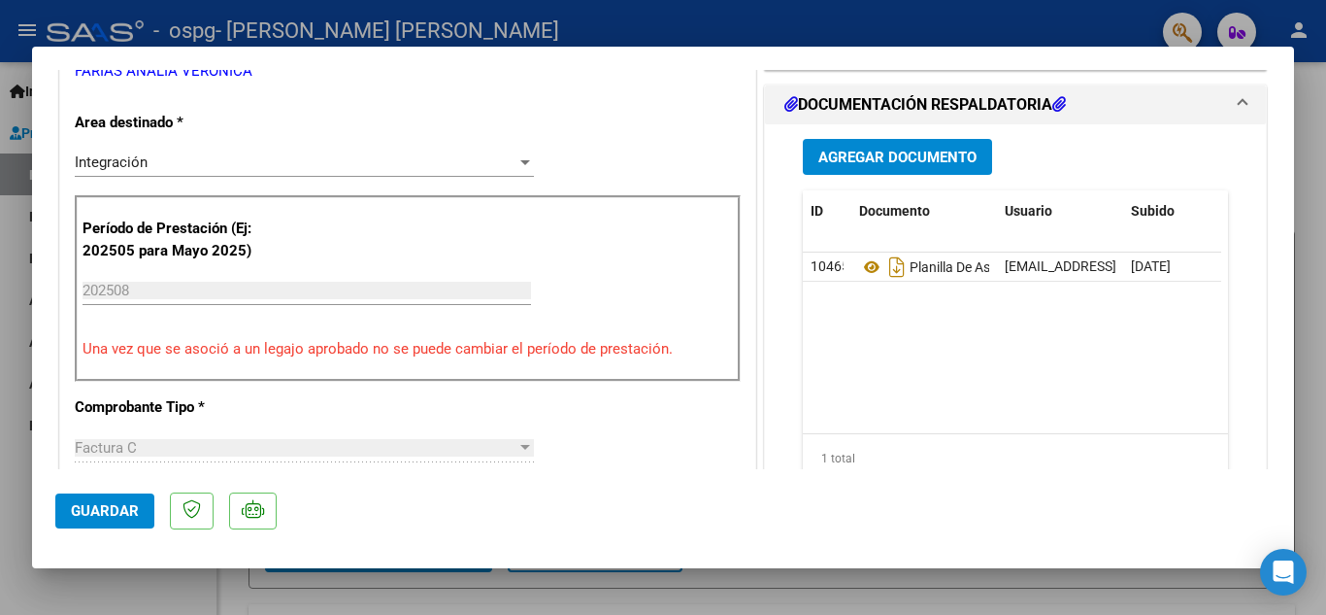
click at [661, 27] on div at bounding box center [663, 307] width 1326 height 615
type input "$ 0,00"
